Goal: Check status: Check status

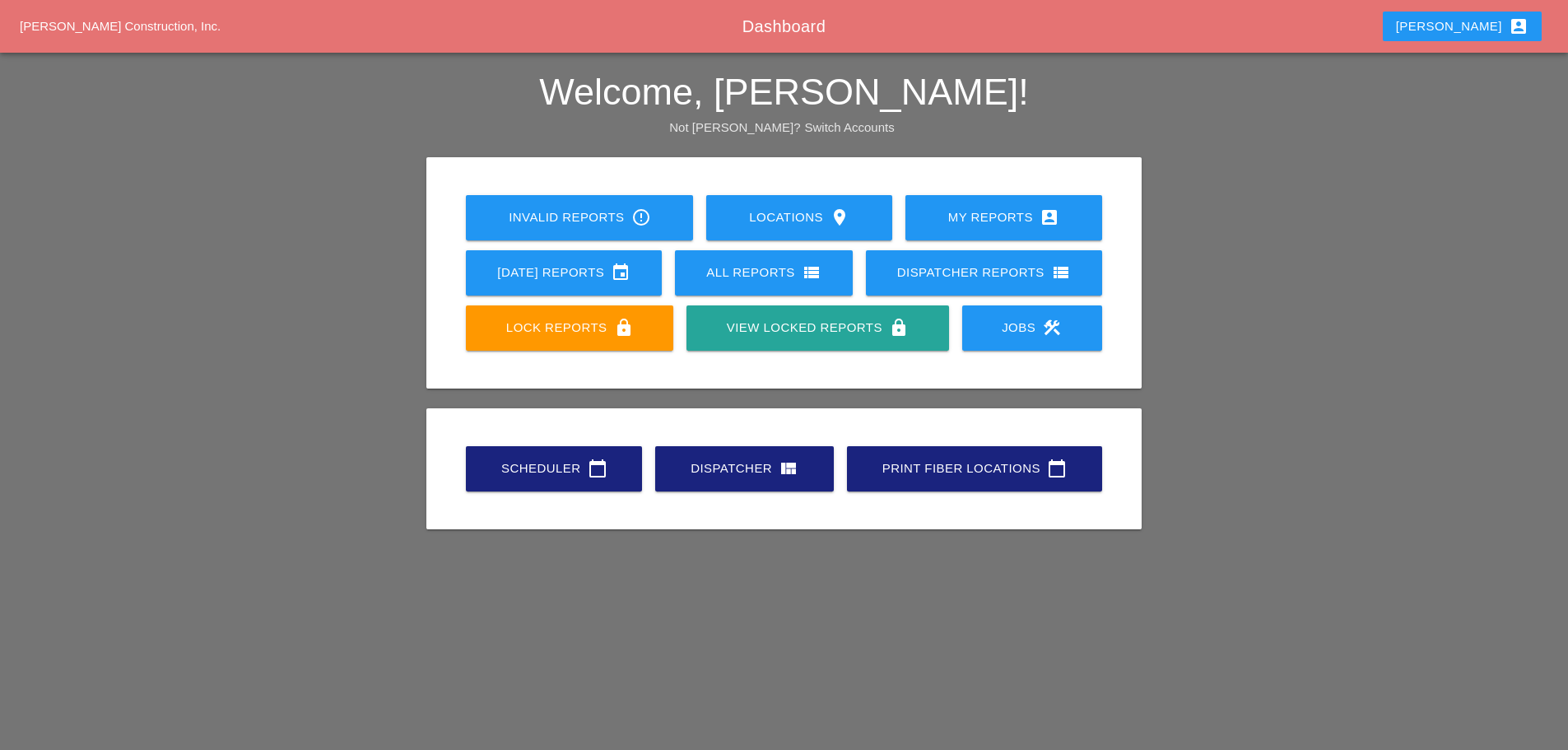
click at [535, 471] on div "Scheduler calendar_today" at bounding box center [554, 469] width 124 height 20
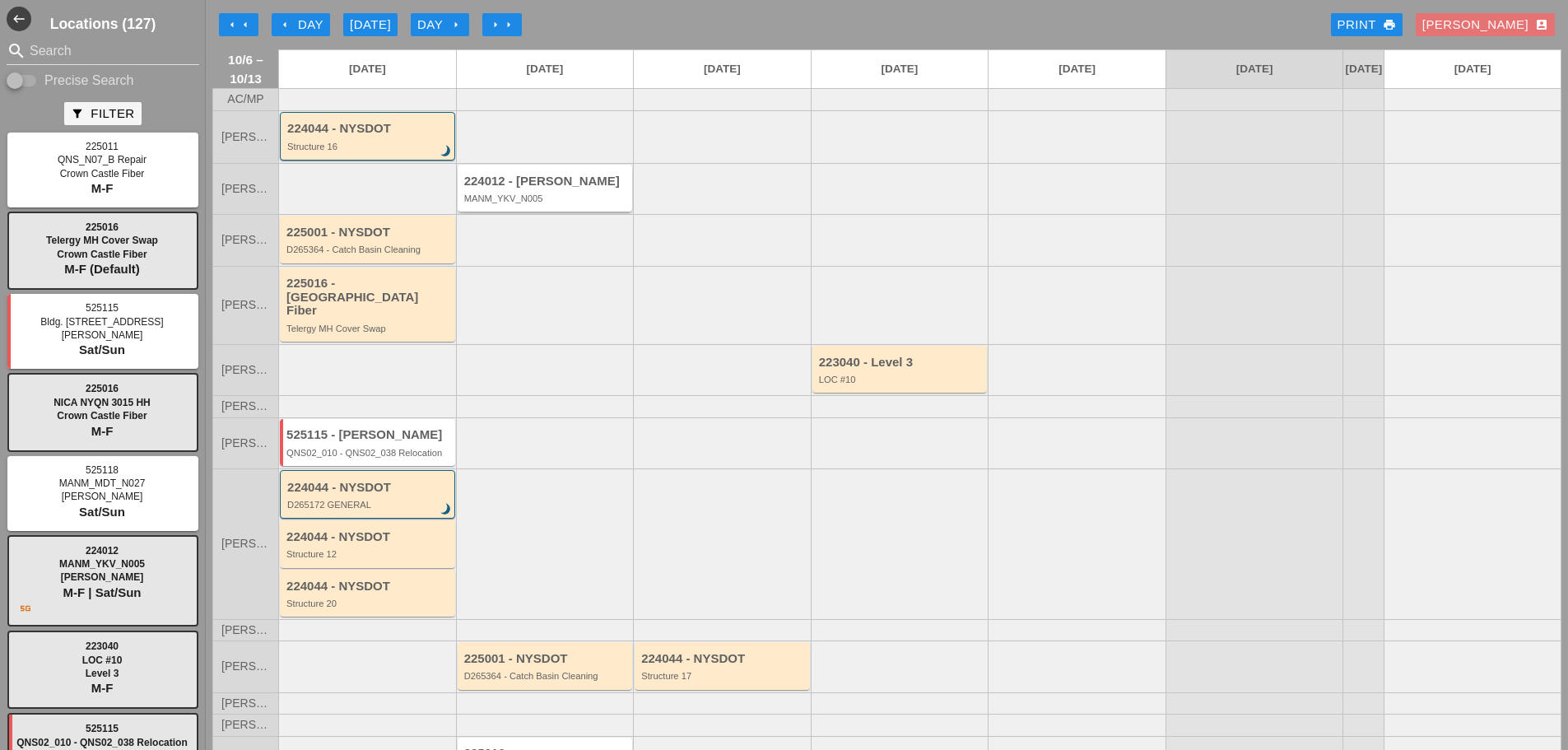
click at [507, 204] on div "224012 - [PERSON_NAME] MANM_YKV_N005" at bounding box center [546, 189] width 165 height 30
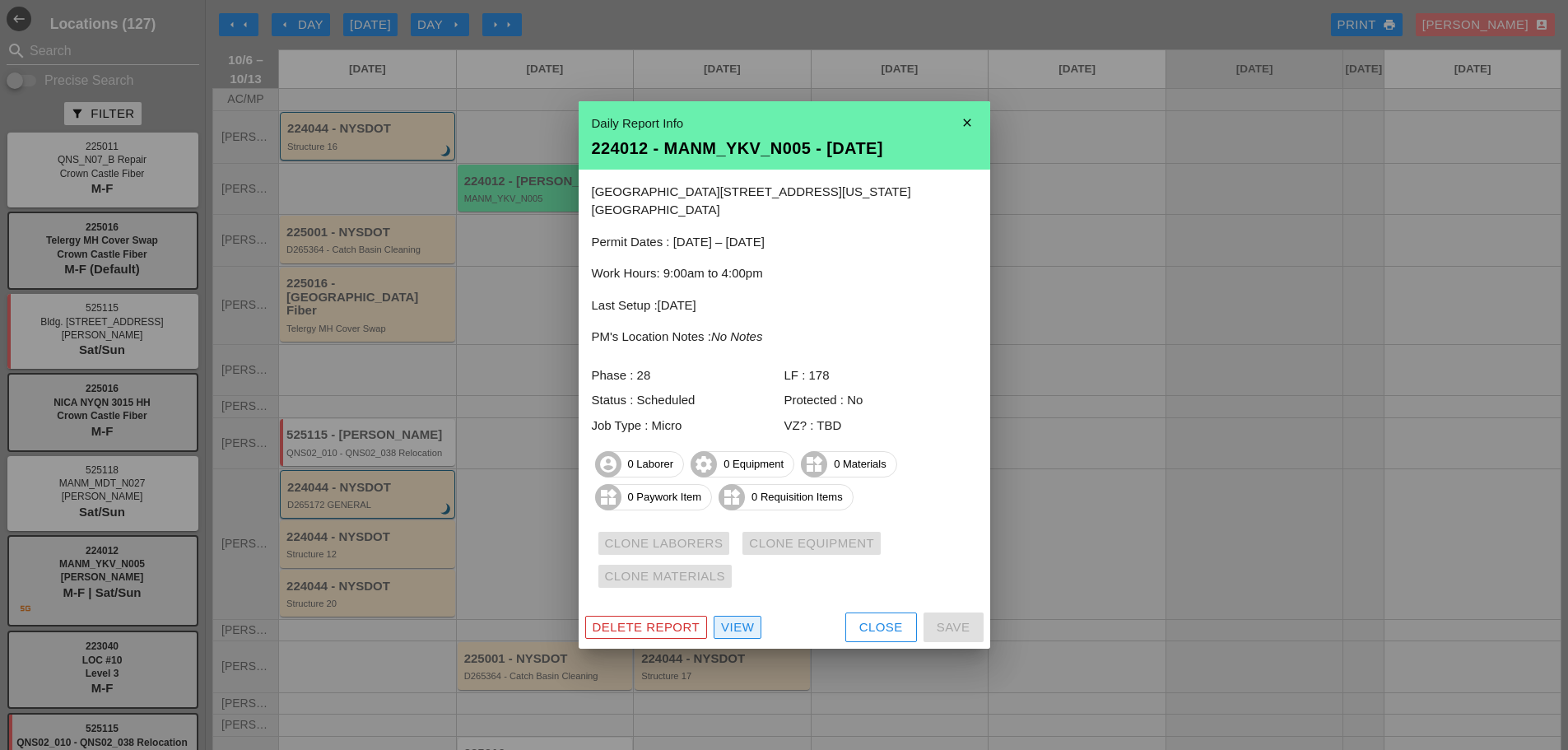
click at [749, 620] on div "View" at bounding box center [737, 628] width 33 height 19
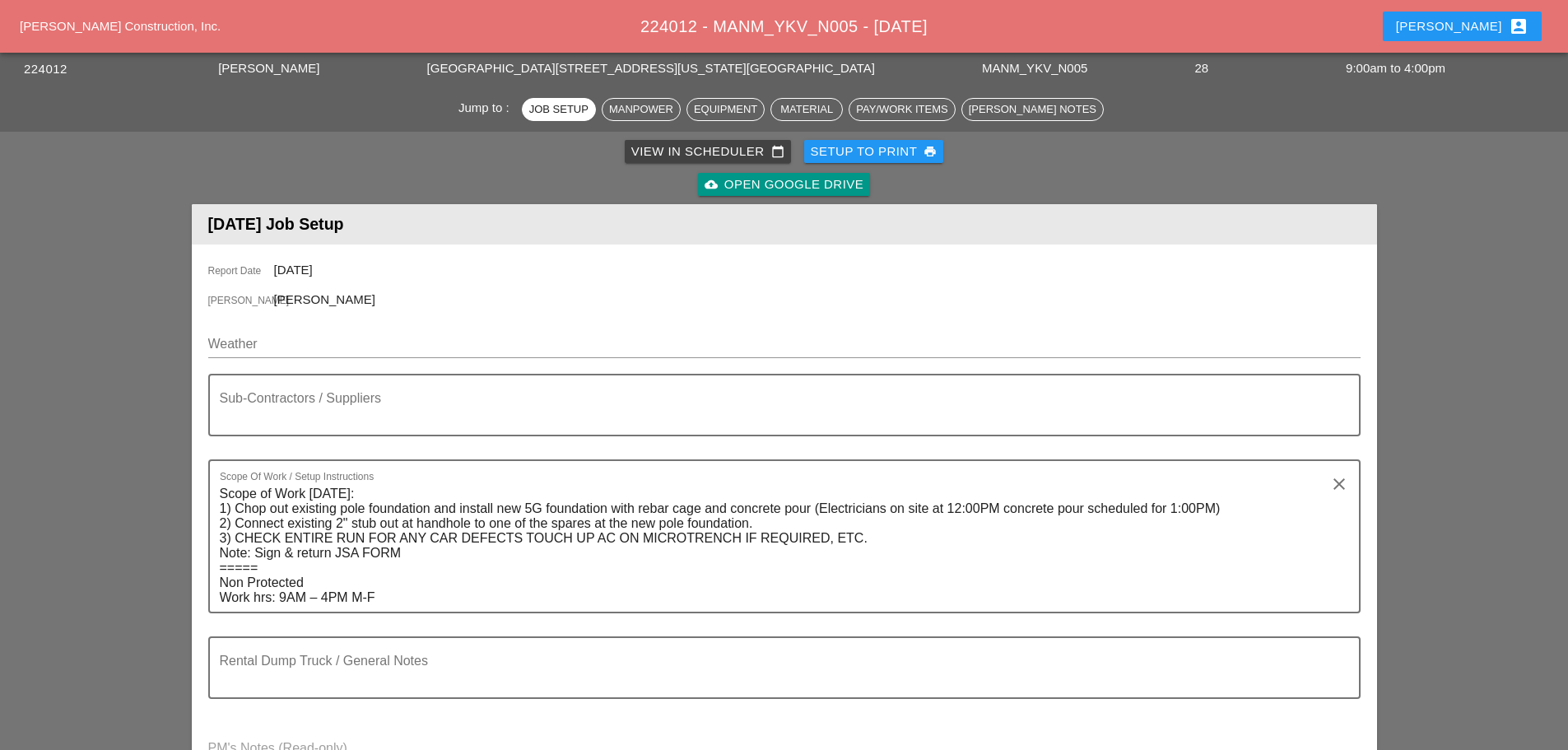
scroll to position [165, 0]
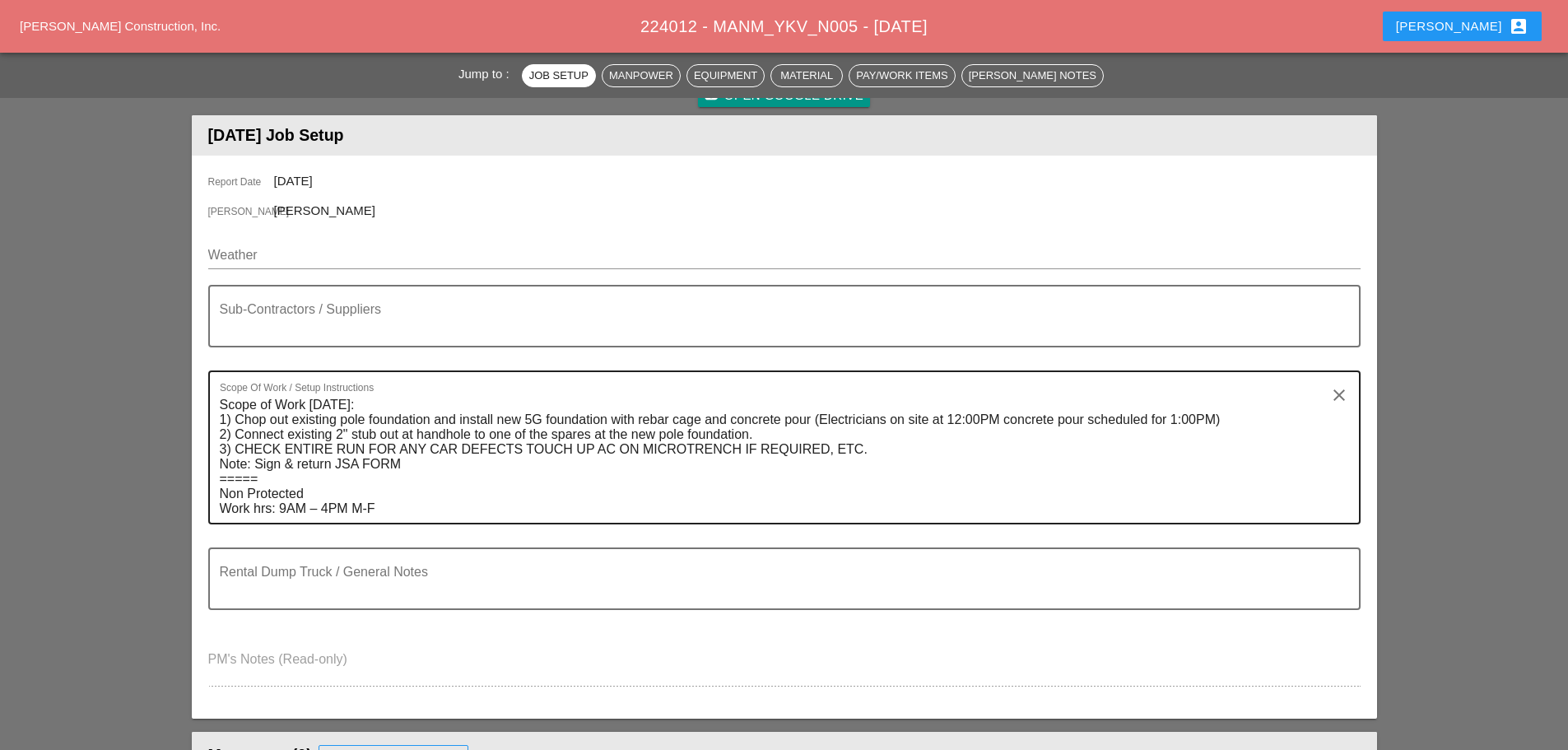
click at [591, 444] on textarea "Scope of Work [DATE]: 1) Chop out existing pole foundation and install new 5G f…" at bounding box center [777, 457] width 1116 height 131
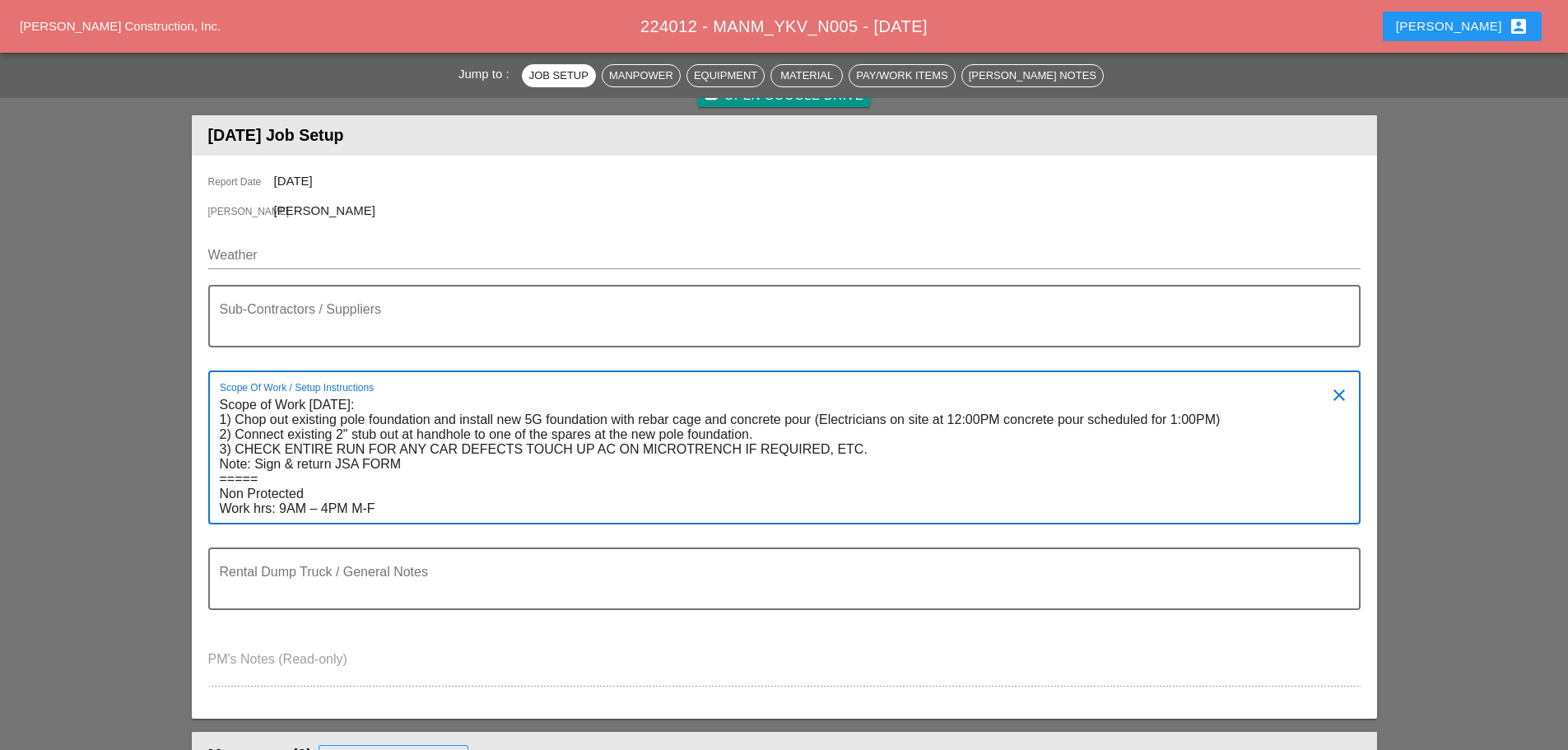
click at [687, 442] on textarea "Scope of Work [DATE]: 1) Chop out existing pole foundation and install new 5G f…" at bounding box center [777, 457] width 1116 height 131
click at [817, 445] on textarea "Scope of Work [DATE]: 1) Chop out existing pole foundation and install new 5G f…" at bounding box center [777, 457] width 1116 height 131
click at [865, 446] on textarea "Scope of Work [DATE]: 1) Chop out existing pole foundation and install new 5G f…" at bounding box center [777, 457] width 1116 height 131
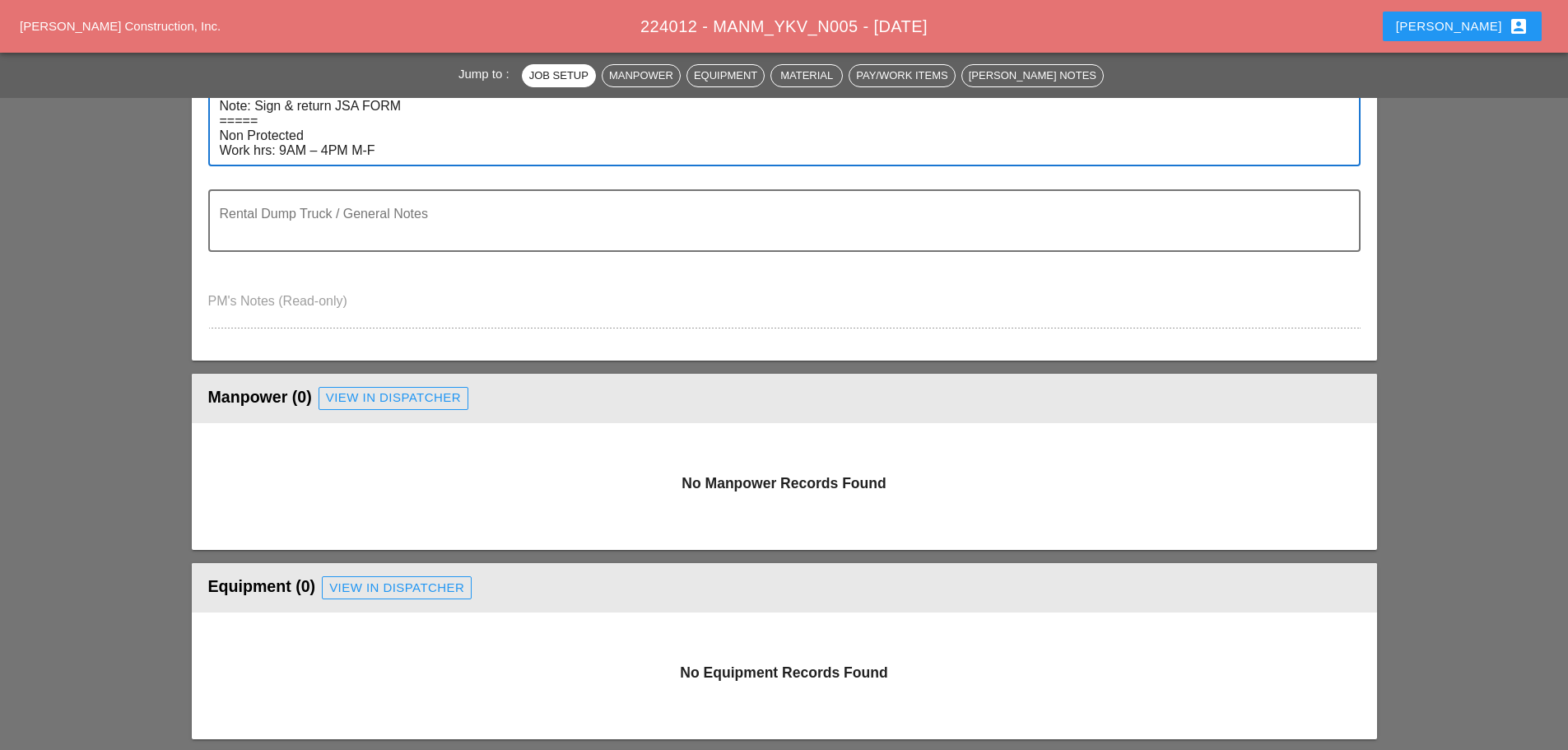
scroll to position [494, 0]
